Goal: Information Seeking & Learning: Learn about a topic

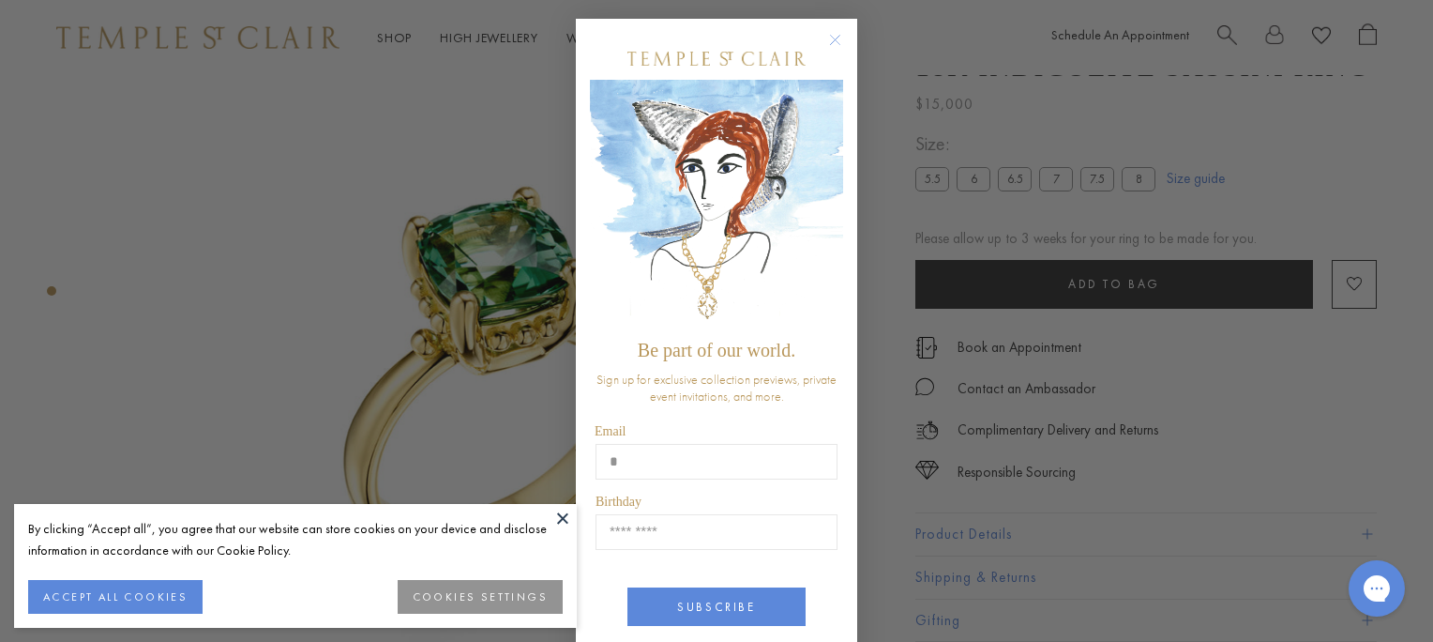
type input "**********"
click at [713, 529] on input "Birthday" at bounding box center [717, 532] width 242 height 36
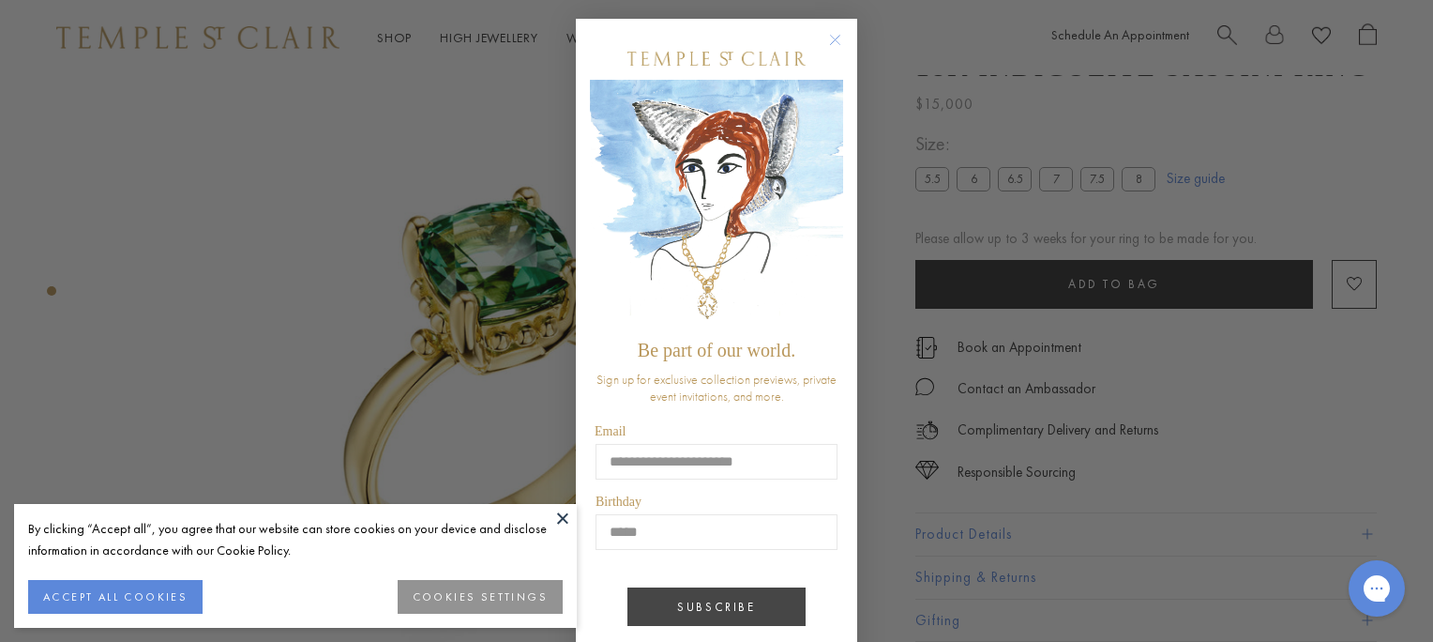
type input "*****"
click at [724, 612] on button "SUBSCRIBE" at bounding box center [717, 606] width 178 height 38
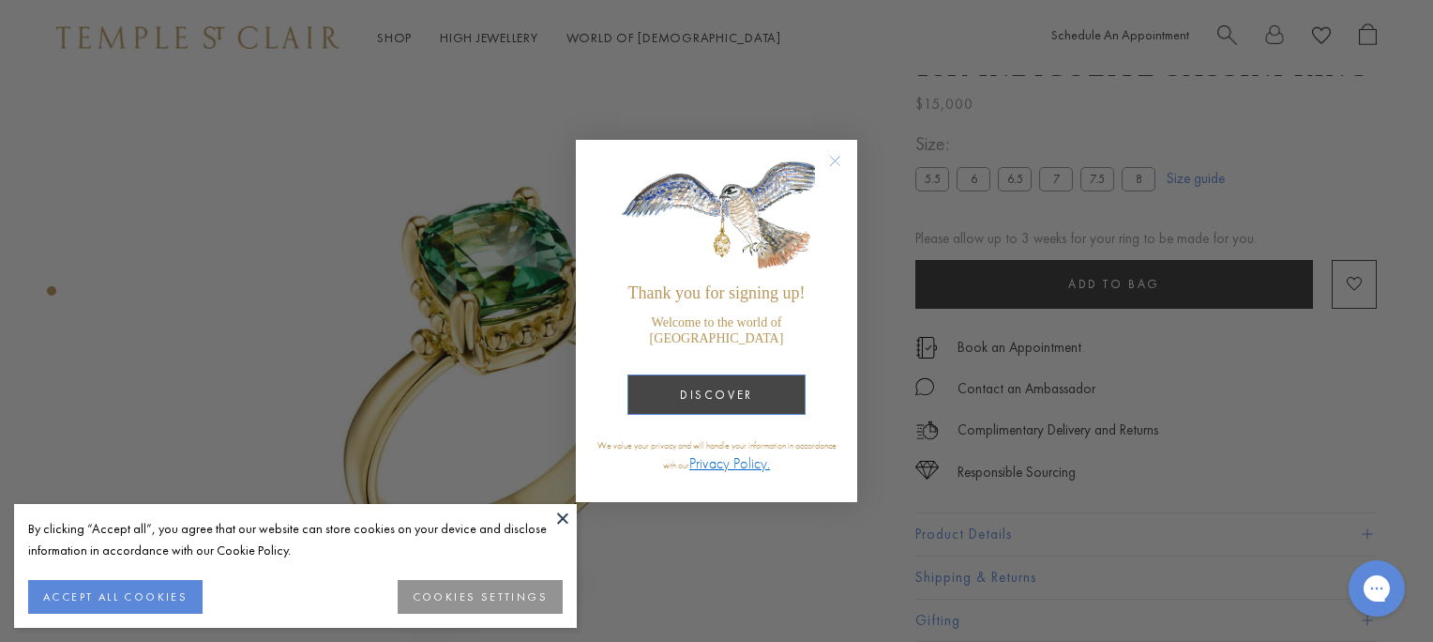
click at [741, 375] on button "DISCOVER" at bounding box center [717, 394] width 178 height 40
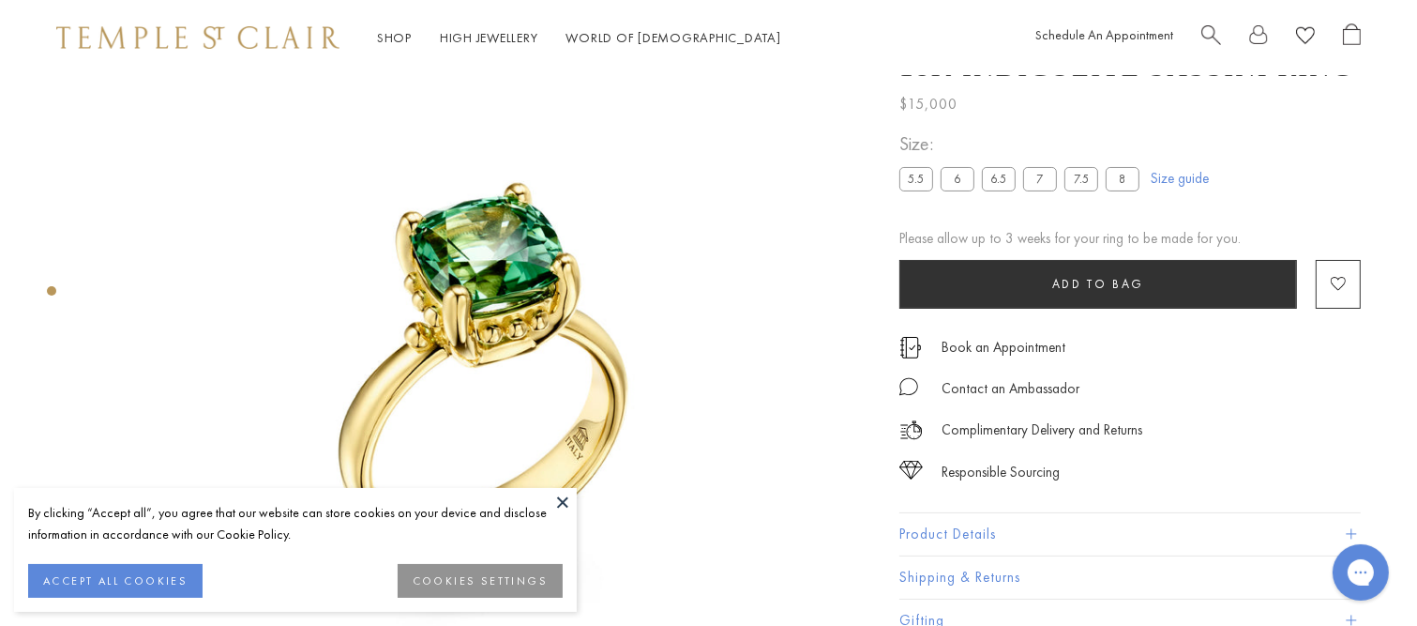
click at [144, 585] on button "ACCEPT ALL COOKIES" at bounding box center [115, 581] width 174 height 34
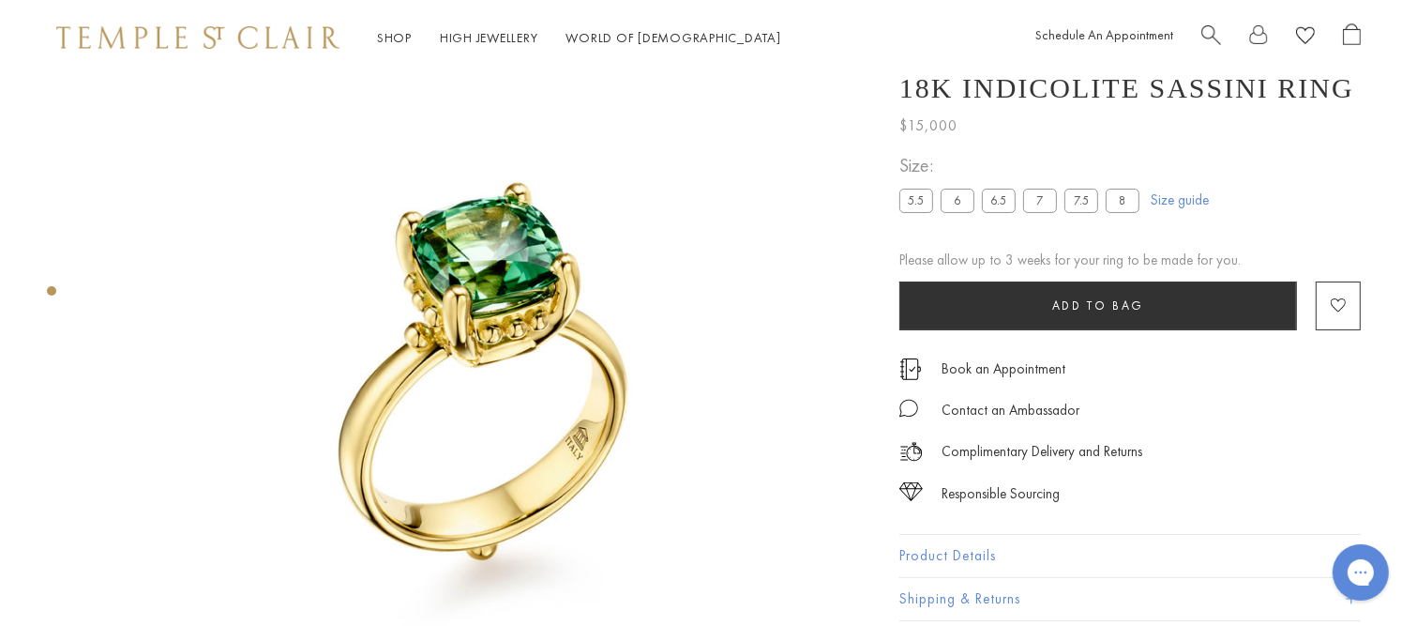
scroll to position [0, 4]
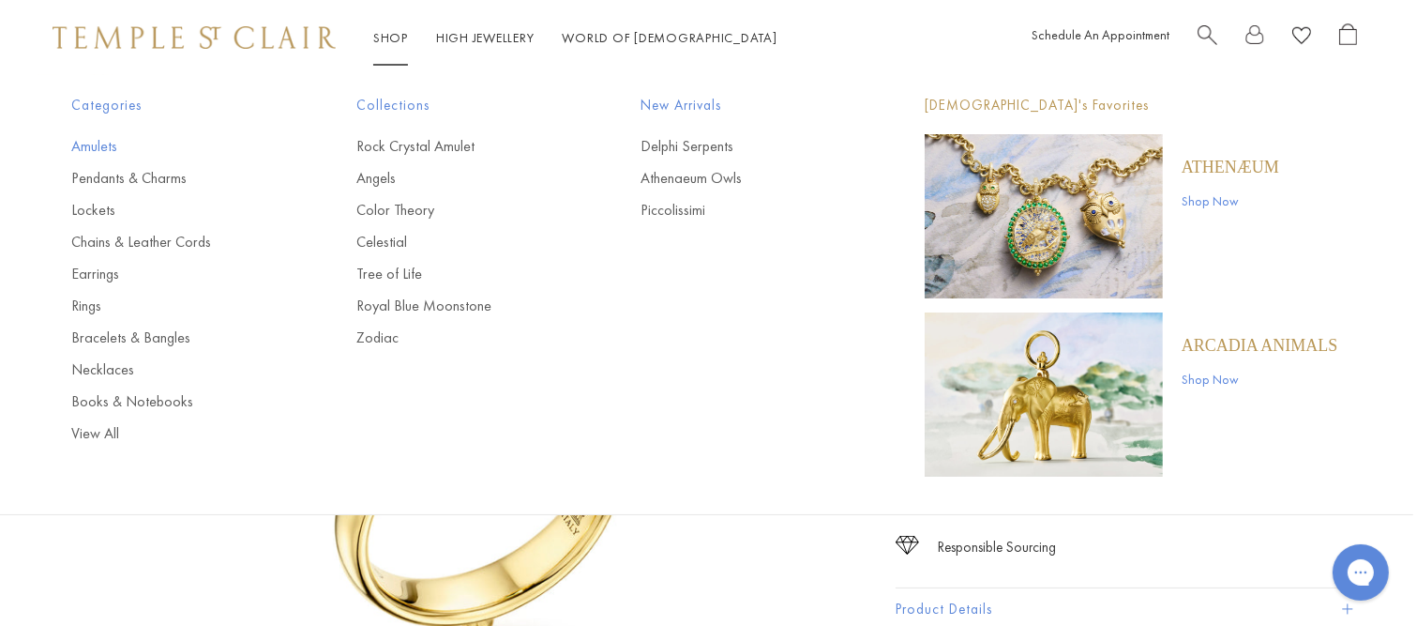
click at [101, 143] on link "Amulets" at bounding box center [176, 146] width 209 height 21
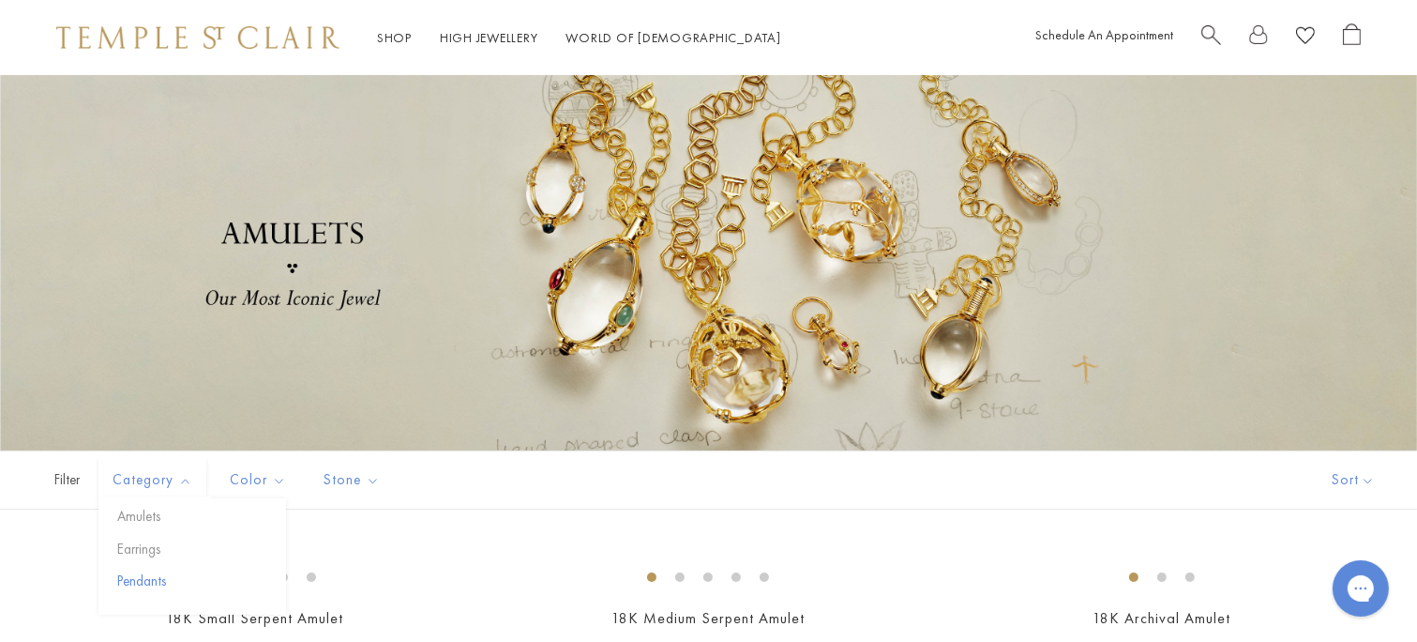
click at [156, 579] on button "Pendants" at bounding box center [200, 581] width 174 height 22
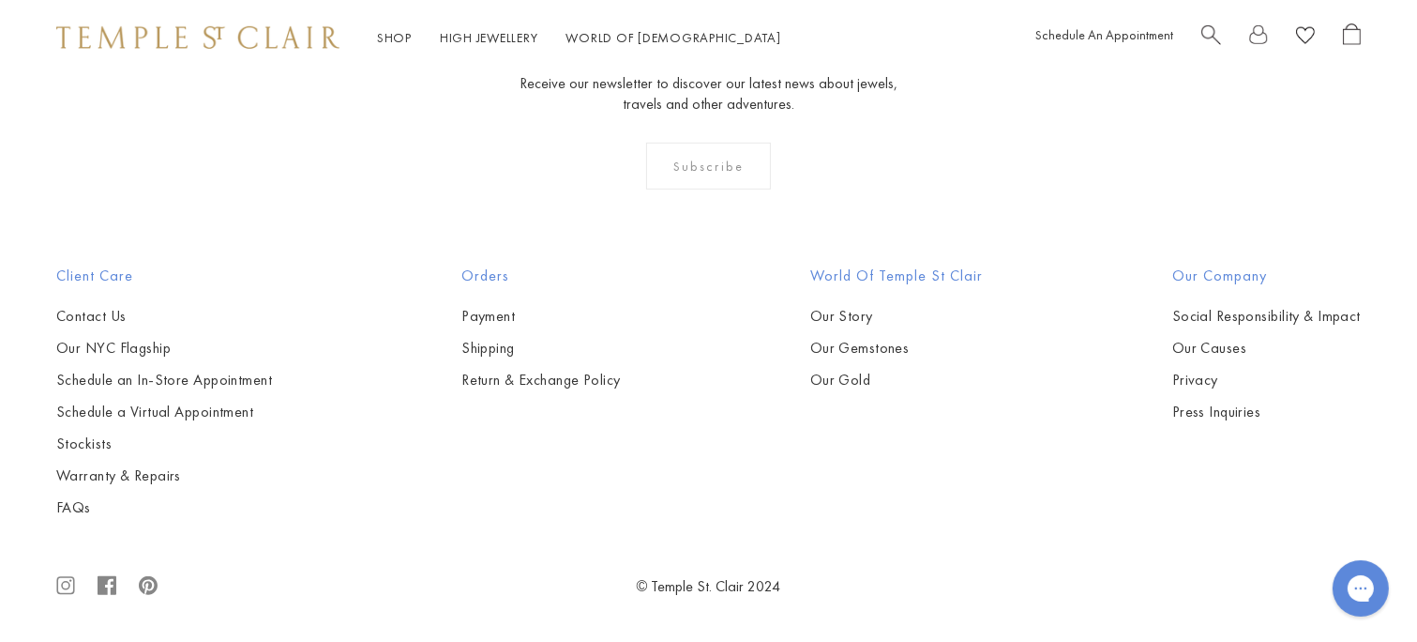
scroll to position [1507, 0]
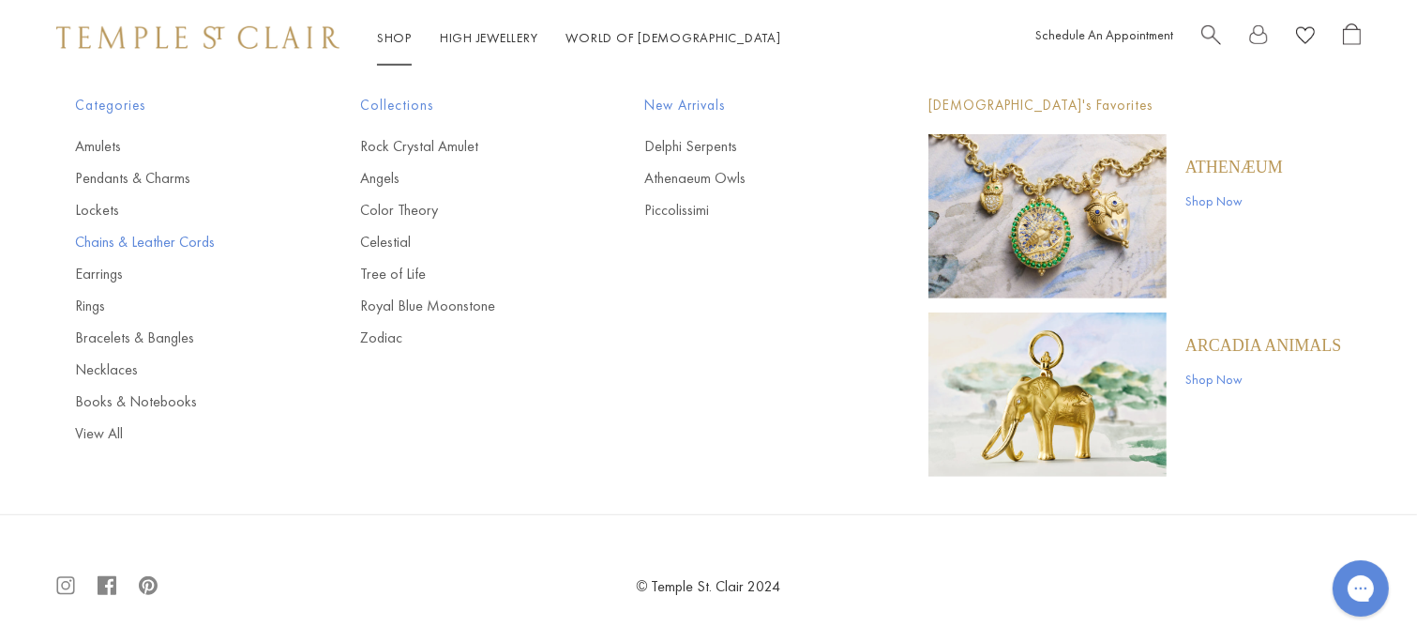
click at [191, 244] on link "Chains & Leather Cords" at bounding box center [180, 242] width 209 height 21
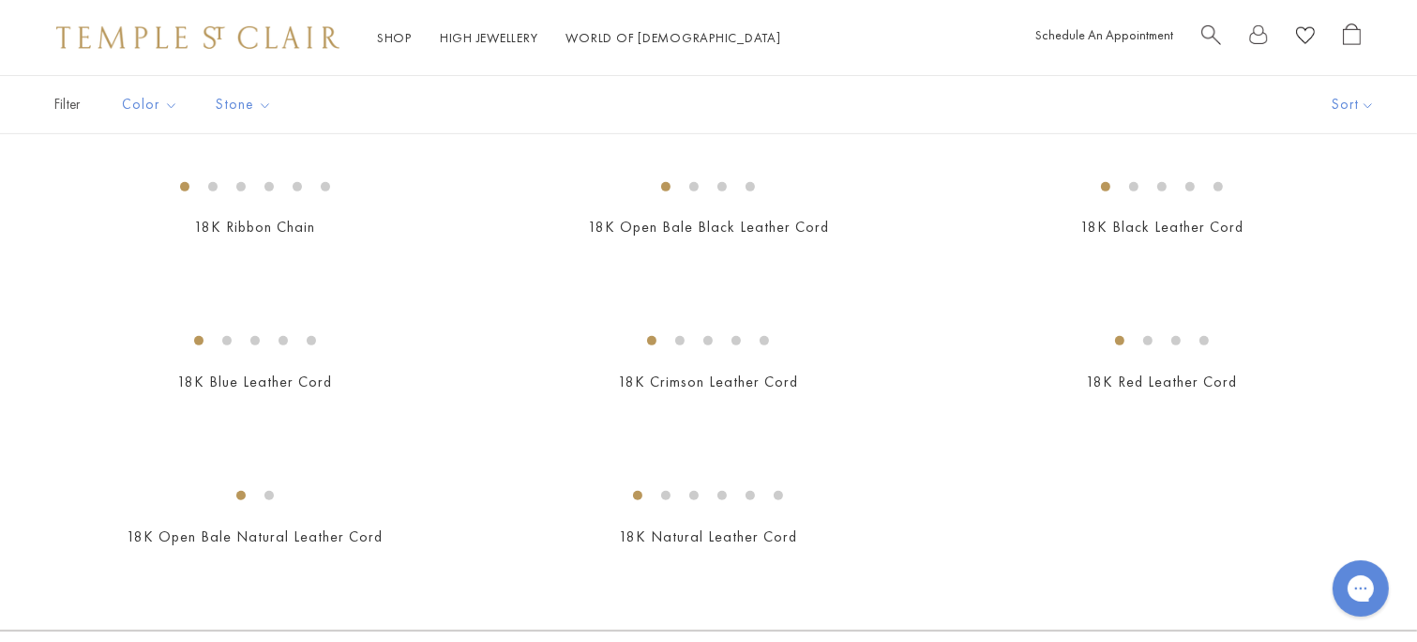
scroll to position [803, 0]
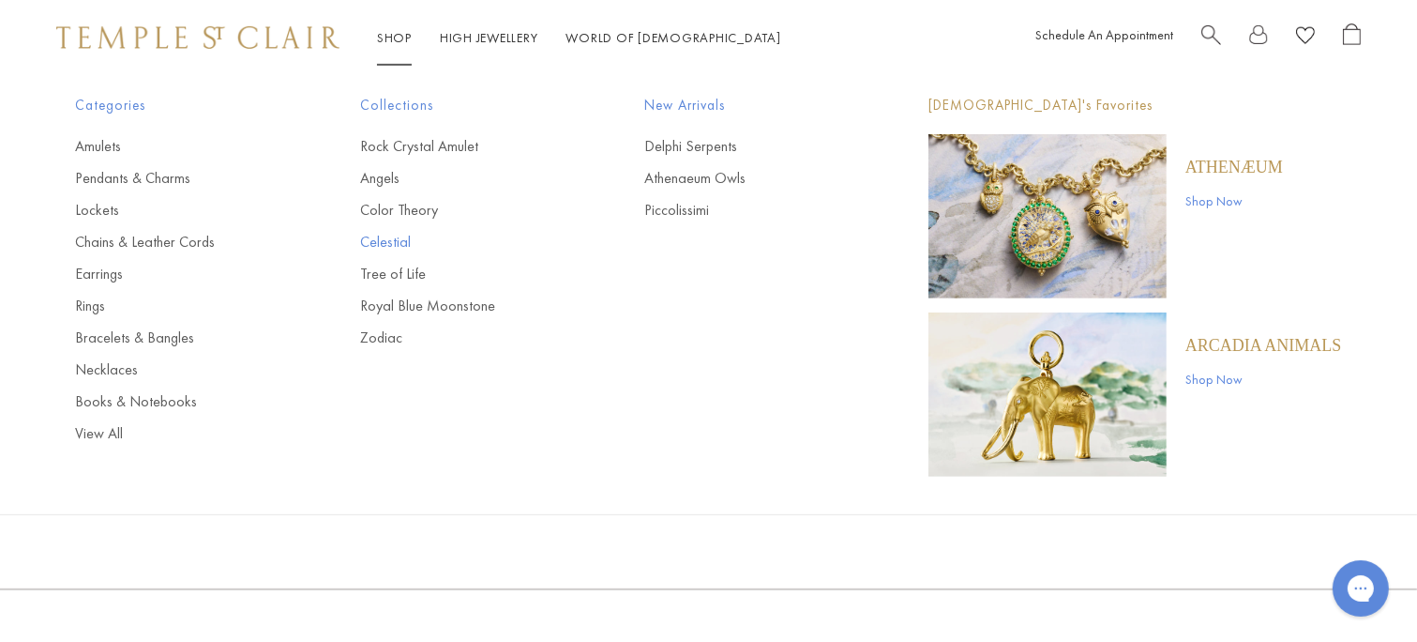
click at [400, 244] on link "Celestial" at bounding box center [464, 242] width 209 height 21
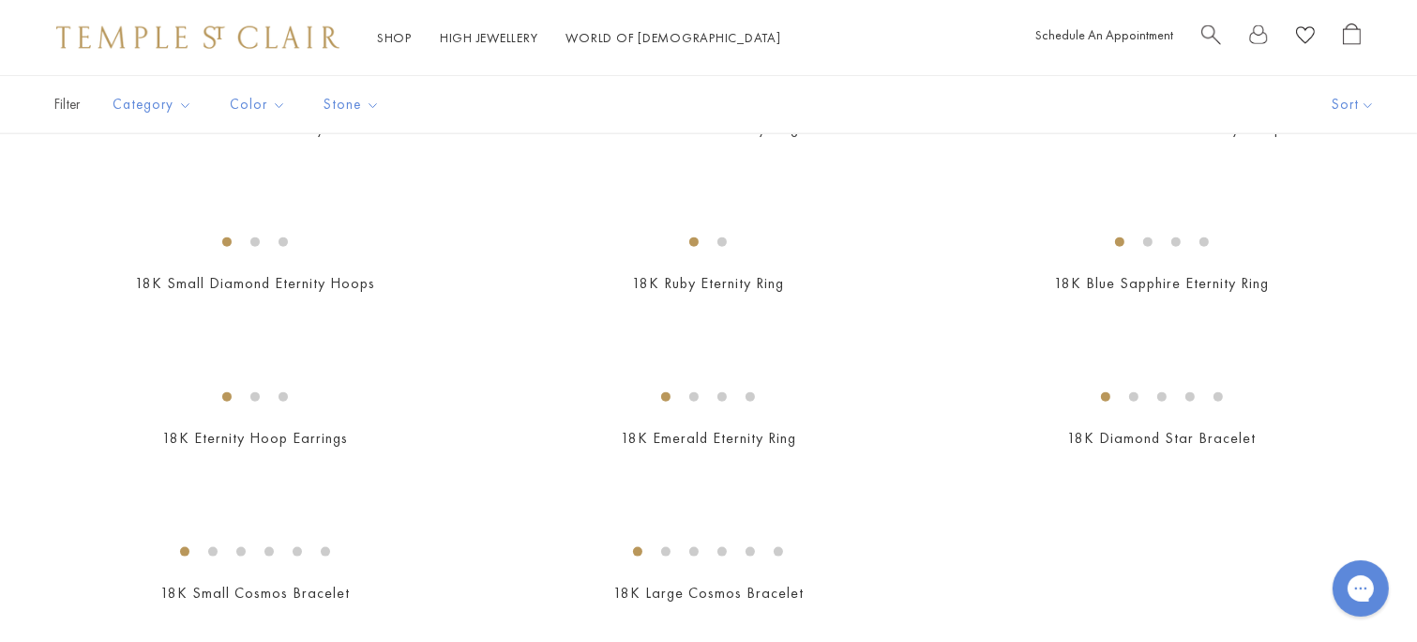
scroll to position [2188, 0]
click at [0, 0] on img at bounding box center [0, 0] width 0 height 0
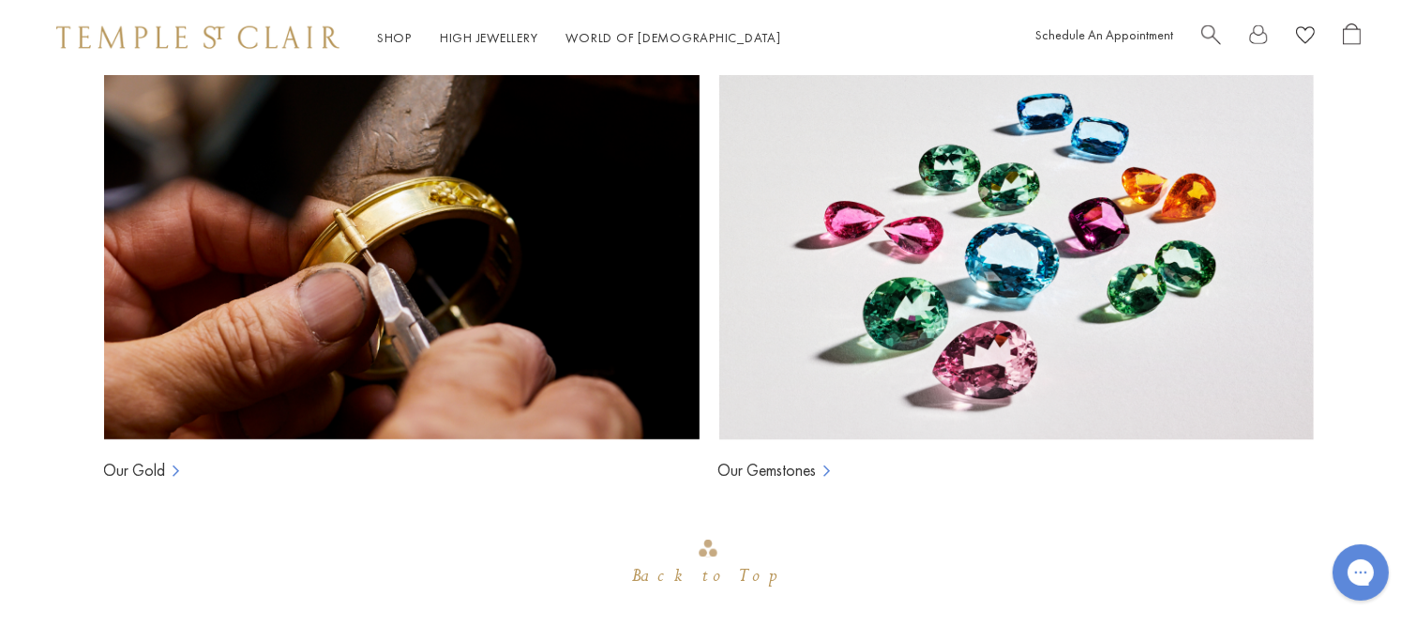
scroll to position [2232, 0]
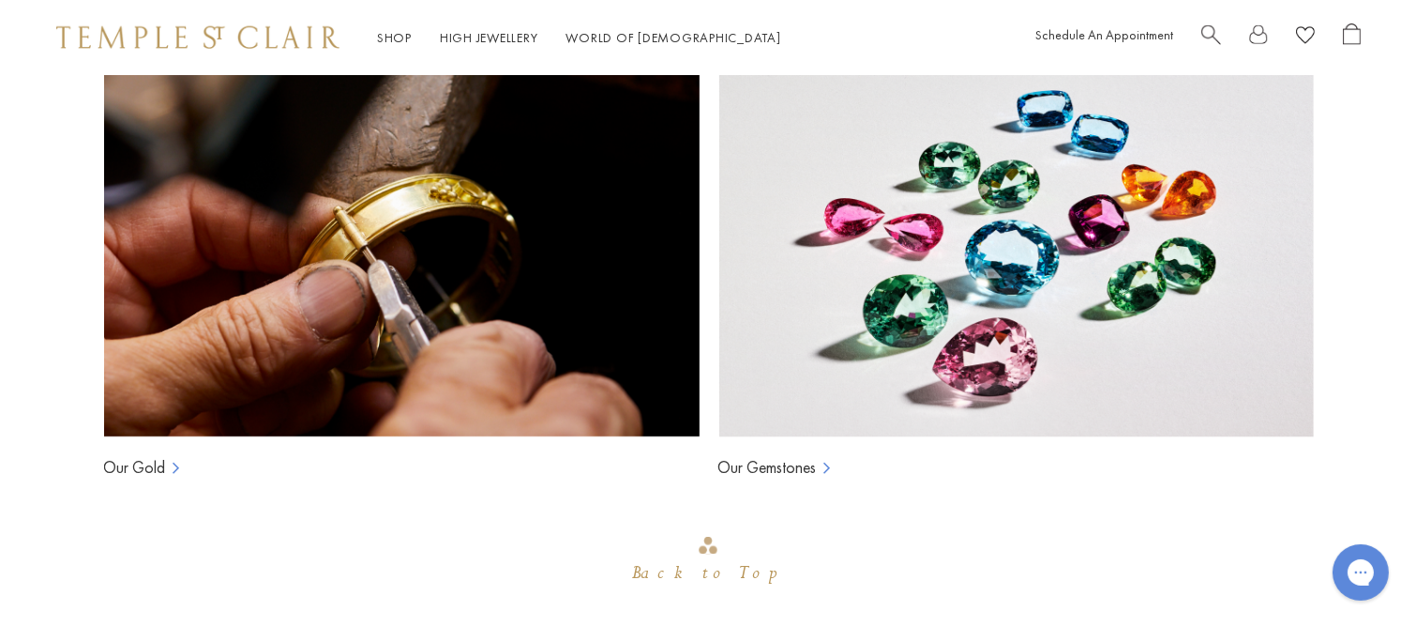
click at [765, 456] on link "Our Gemstones" at bounding box center [768, 467] width 98 height 23
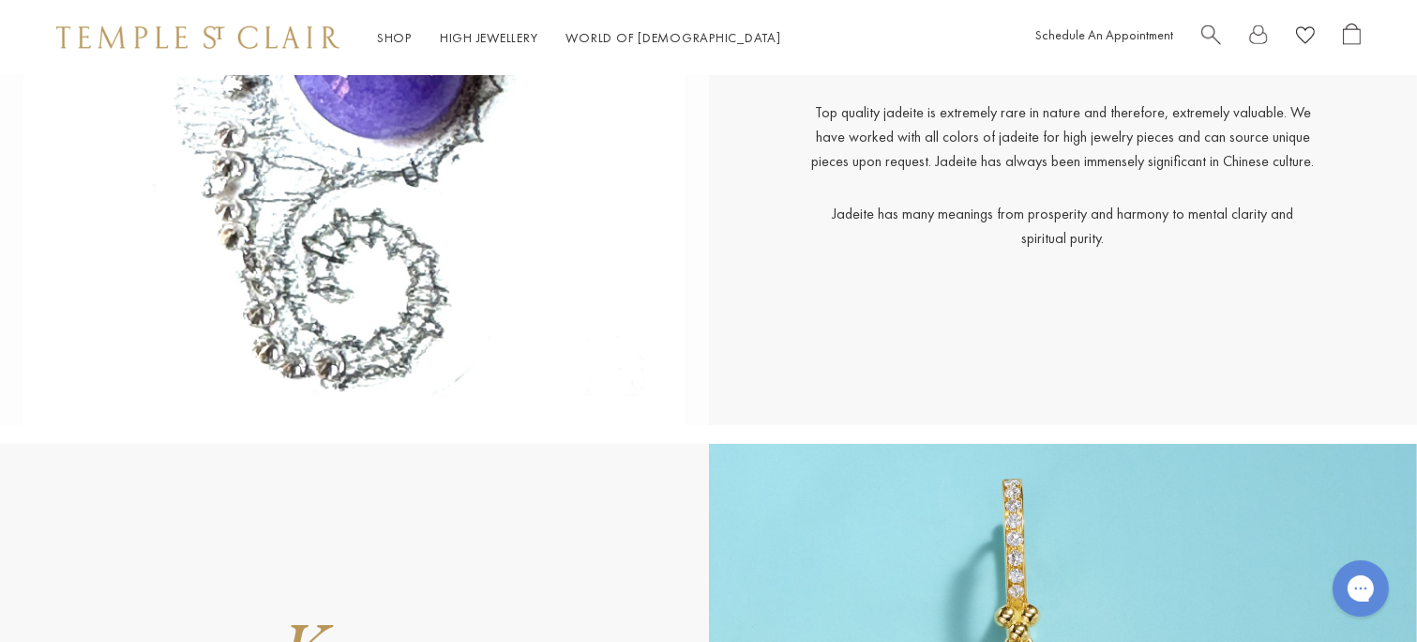
scroll to position [8854, 0]
